Goal: Information Seeking & Learning: Understand process/instructions

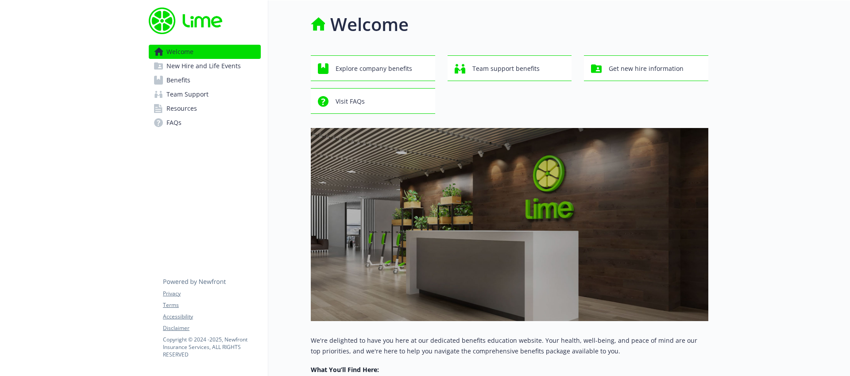
click at [206, 64] on span "New Hire and Life Events" at bounding box center [204, 66] width 74 height 14
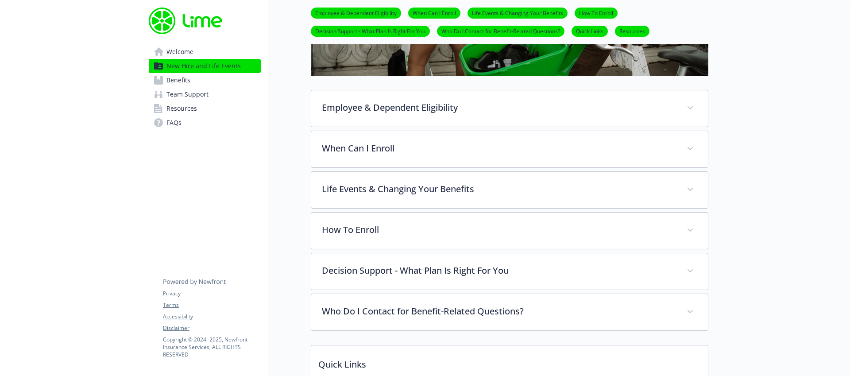
scroll to position [164, 0]
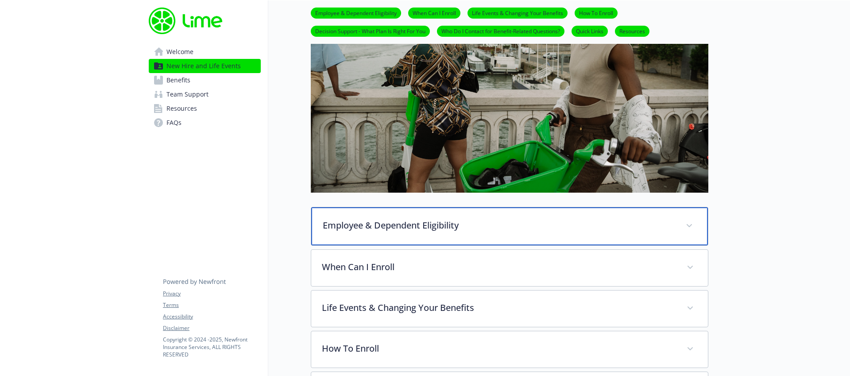
click at [377, 232] on div "Employee & Dependent Eligibility" at bounding box center [509, 226] width 397 height 38
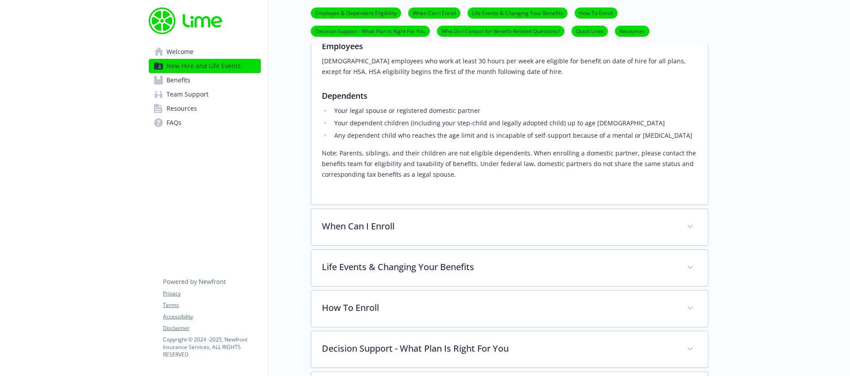
scroll to position [383, 0]
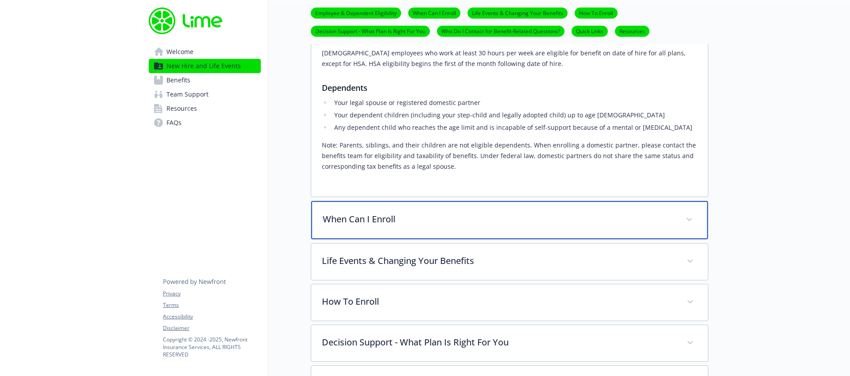
click at [378, 213] on p "When Can I Enroll" at bounding box center [499, 219] width 353 height 13
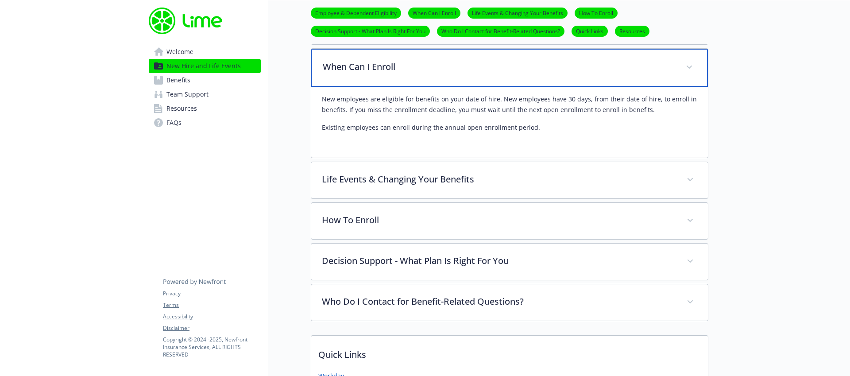
scroll to position [545, 0]
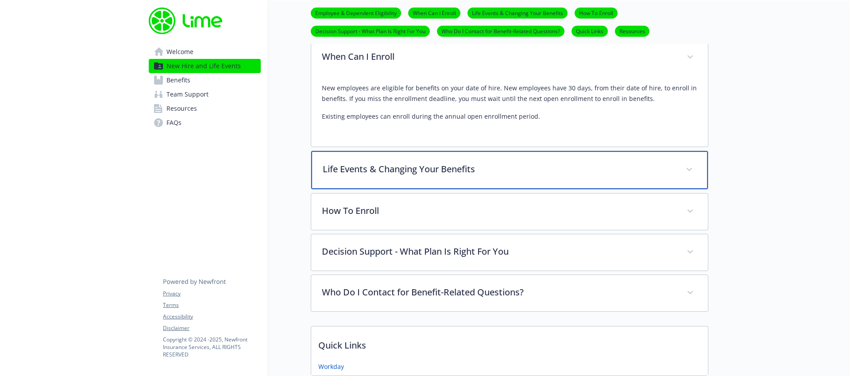
click at [417, 174] on p "Life Events & Changing Your Benefits" at bounding box center [499, 169] width 353 height 13
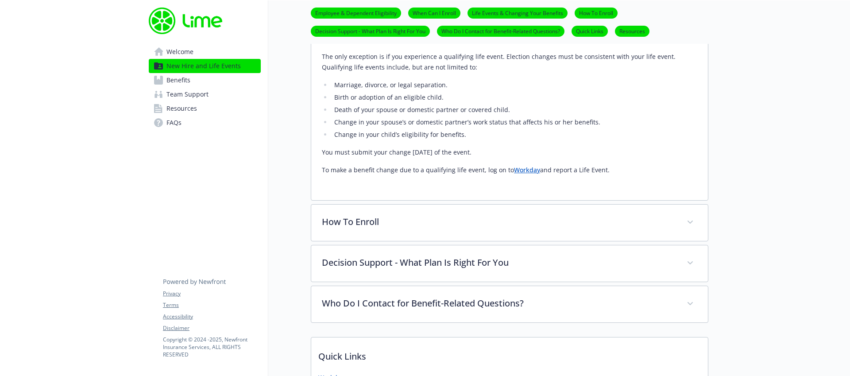
scroll to position [801, 0]
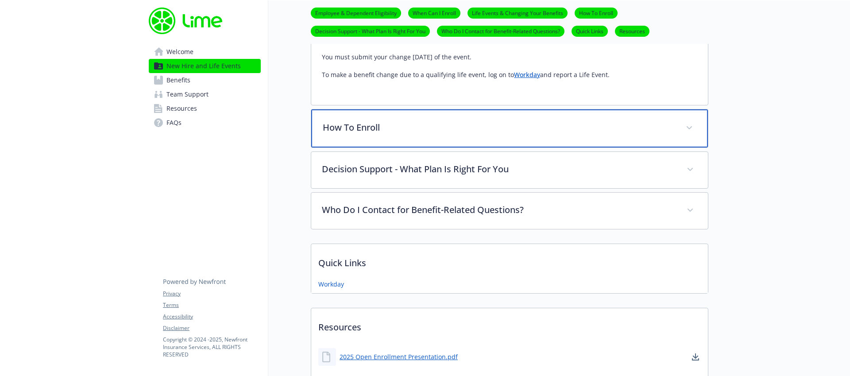
click at [374, 138] on div "How To Enroll" at bounding box center [509, 128] width 397 height 38
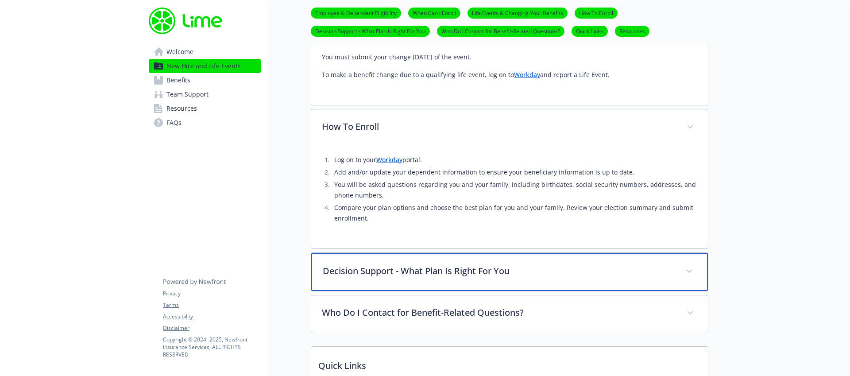
click at [475, 276] on p "Decision Support - What Plan Is Right For You" at bounding box center [499, 270] width 353 height 13
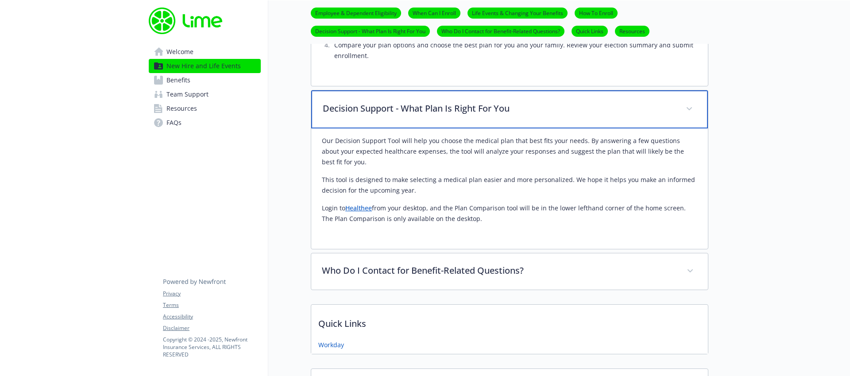
scroll to position [973, 0]
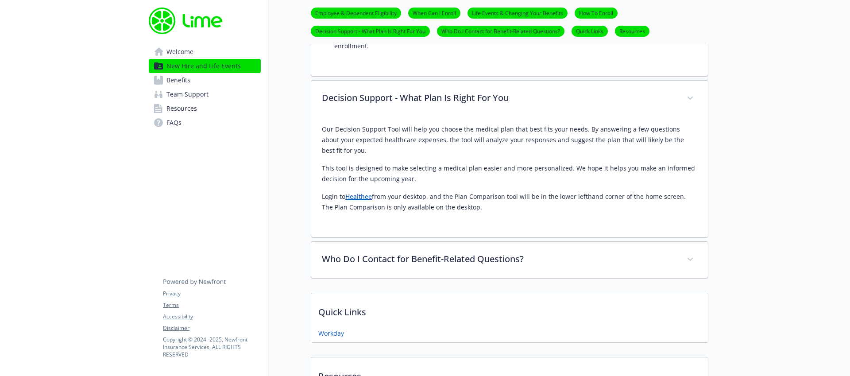
click at [364, 198] on link "Healthee" at bounding box center [358, 196] width 27 height 8
